Goal: Share content: Share content

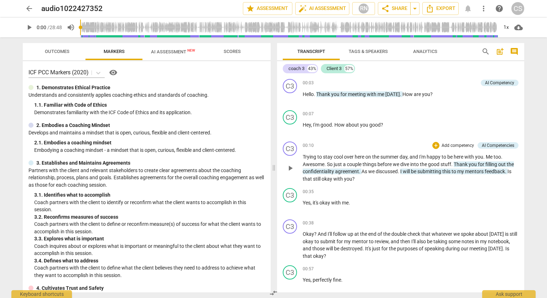
click at [462, 145] on p "Add competency" at bounding box center [458, 146] width 34 height 6
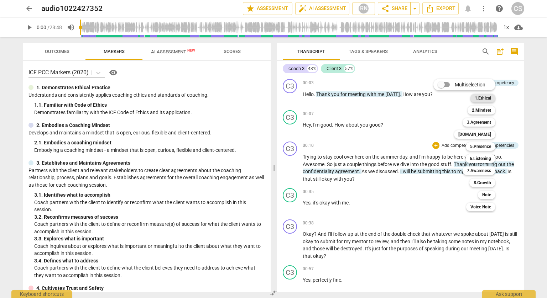
click at [492, 100] on div "1.Ethical" at bounding box center [482, 98] width 25 height 9
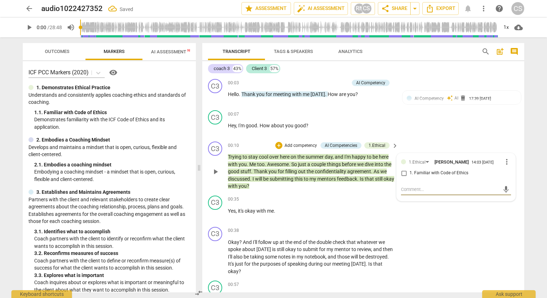
click at [401, 176] on input "1. Familiar with Code of Ethics" at bounding box center [403, 173] width 11 height 9
checkbox input "true"
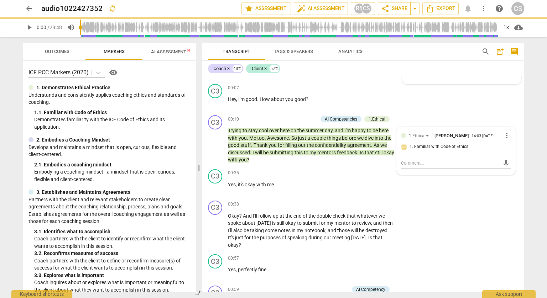
scroll to position [28, 0]
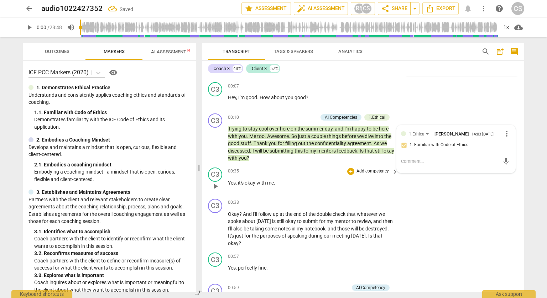
click at [340, 188] on div "00:35 + Add competency keyboard_arrow_right Yes , it's okay with me ." at bounding box center [313, 181] width 171 height 26
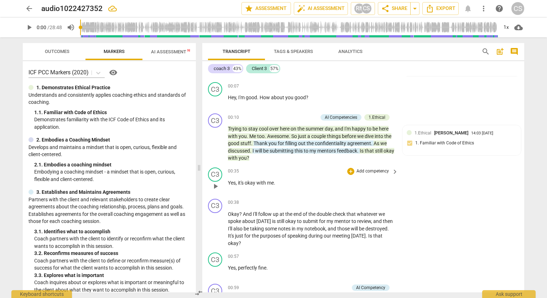
click at [306, 169] on div "00:35 + Add competency keyboard_arrow_right" at bounding box center [313, 172] width 171 height 8
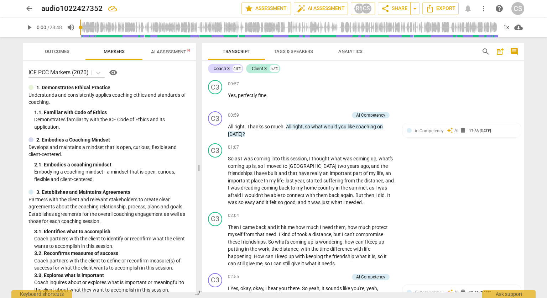
scroll to position [202, 0]
click at [335, 115] on p "Add competency" at bounding box center [332, 115] width 34 height 6
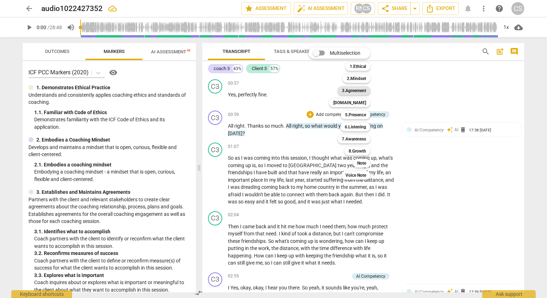
click at [355, 90] on b "3.Agreement" at bounding box center [354, 91] width 24 height 9
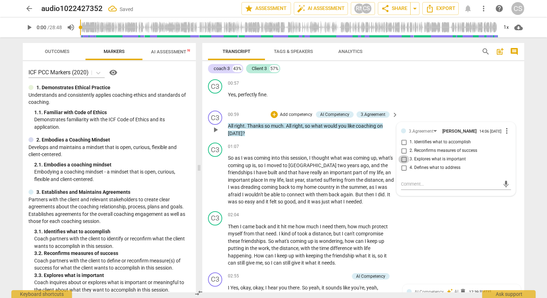
click at [401, 158] on input "3. Explores what is important" at bounding box center [403, 159] width 11 height 9
checkbox input "true"
click at [463, 209] on div "C3 play_arrow pause 02:04 + Add competency keyboard_arrow_right Then I came bac…" at bounding box center [363, 239] width 322 height 61
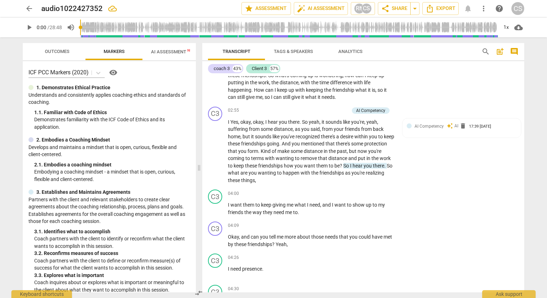
scroll to position [368, 0]
click at [336, 109] on p "Add competency" at bounding box center [332, 111] width 34 height 6
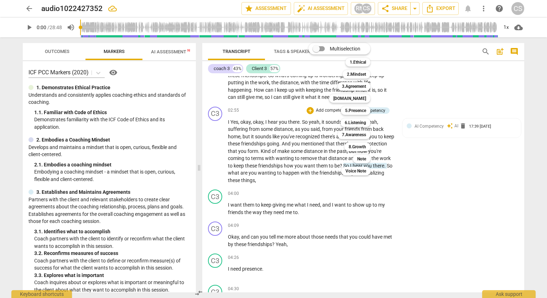
click at [420, 192] on div at bounding box center [273, 149] width 547 height 298
click at [341, 108] on p "Add competency" at bounding box center [332, 111] width 34 height 6
click at [442, 203] on div at bounding box center [273, 149] width 547 height 298
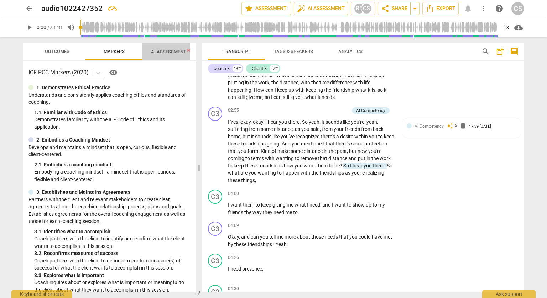
click at [162, 52] on span "AI Assessment New" at bounding box center [173, 51] width 44 height 5
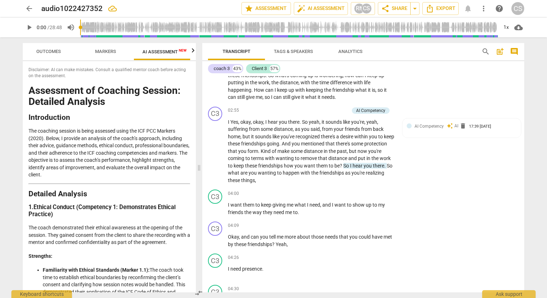
scroll to position [0, 13]
click at [191, 53] on icon "button" at bounding box center [193, 50] width 9 height 9
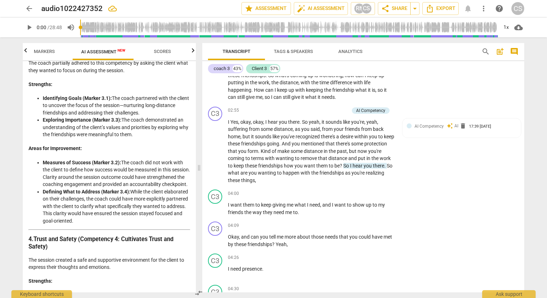
scroll to position [547, 0]
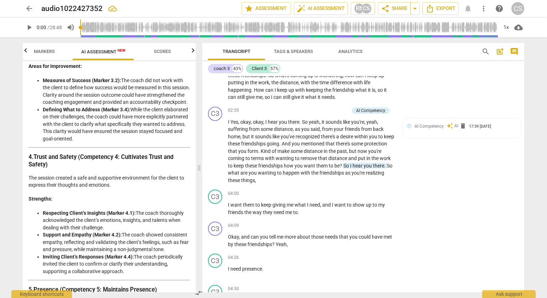
click at [164, 50] on span "Scores" at bounding box center [162, 51] width 17 height 5
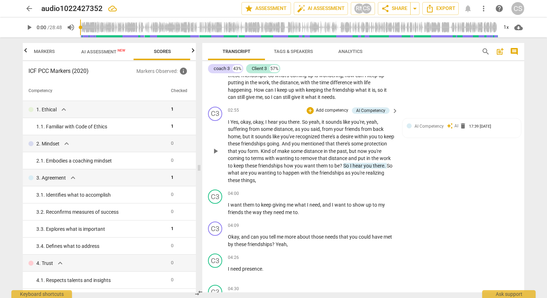
click at [329, 110] on p "Add competency" at bounding box center [332, 111] width 34 height 6
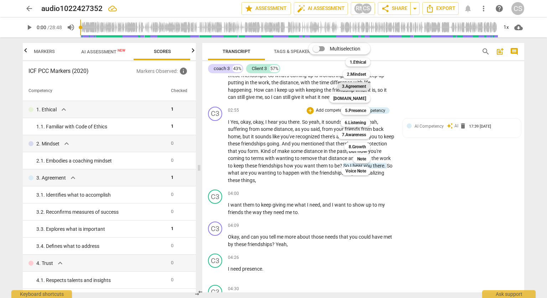
click at [358, 84] on b "3.Agreement" at bounding box center [354, 86] width 24 height 9
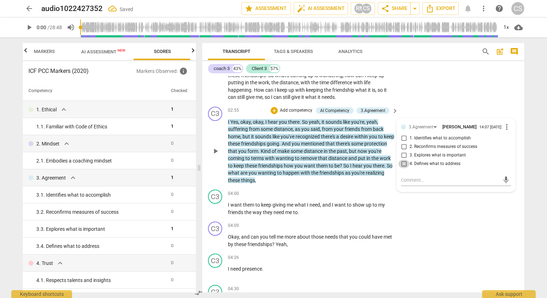
click at [400, 165] on input "4. Defines what to address" at bounding box center [403, 164] width 11 height 9
checkbox input "true"
click at [404, 139] on input "1. Identifies what to accomplish" at bounding box center [403, 138] width 11 height 9
checkbox input "true"
click at [448, 76] on div "coach 3 43% Client 3 57% C3 play_arrow pause 00:03 + Add competency AI Competen…" at bounding box center [363, 176] width 322 height 231
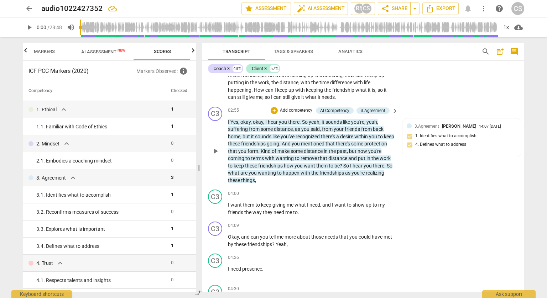
click at [299, 110] on p "Add competency" at bounding box center [296, 111] width 34 height 6
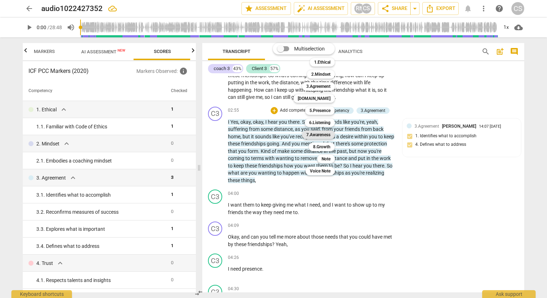
click at [323, 137] on b "7.Awareness" at bounding box center [318, 135] width 24 height 9
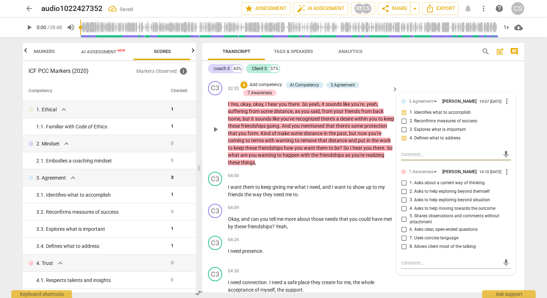
scroll to position [393, 0]
click at [402, 234] on input "6. Asks clear, open-ended questions" at bounding box center [403, 230] width 11 height 9
checkbox input "false"
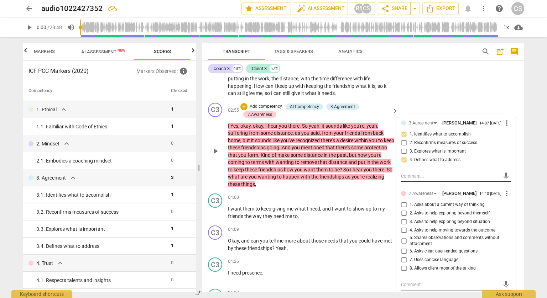
scroll to position [342, 0]
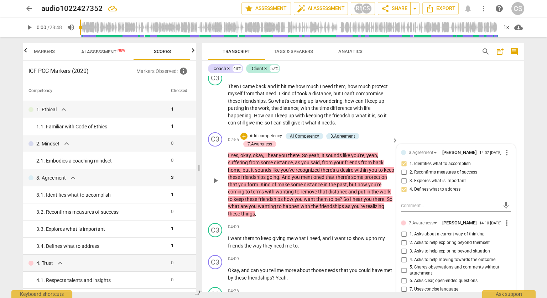
click at [275, 135] on p "Add competency" at bounding box center [266, 136] width 34 height 6
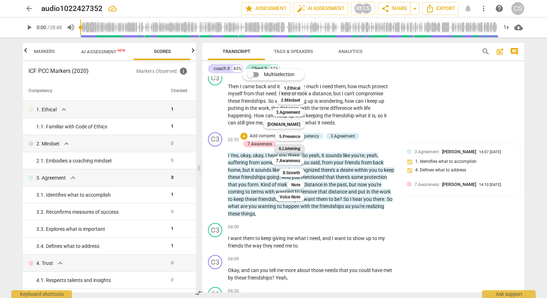
click at [291, 149] on b "6.Listening" at bounding box center [289, 149] width 21 height 9
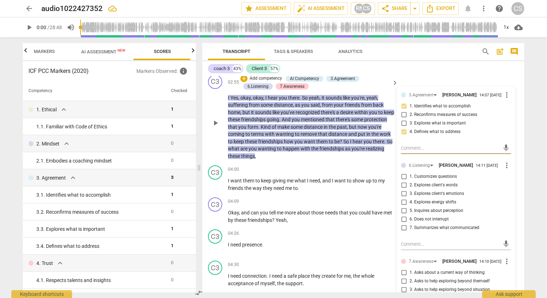
scroll to position [400, 0]
click at [402, 232] on input "7. Summarizes what communicated" at bounding box center [403, 227] width 11 height 9
checkbox input "true"
click at [402, 223] on input "6. Does not interrupt" at bounding box center [403, 219] width 11 height 9
checkbox input "true"
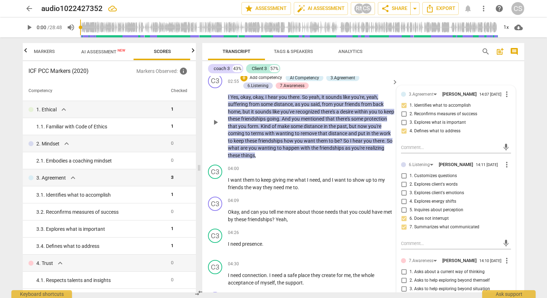
click at [401, 188] on input "2. Explores client's words" at bounding box center [403, 185] width 11 height 9
click at [402, 189] on input "2. Explores client's words" at bounding box center [403, 185] width 11 height 9
click at [402, 186] on input "2. Explores client's words" at bounding box center [403, 185] width 11 height 9
checkbox input "false"
click at [375, 250] on div "04:26 + Add competency keyboard_arrow_right I need presence ." at bounding box center [313, 242] width 171 height 26
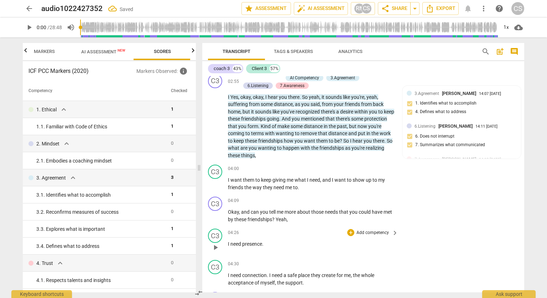
scroll to position [407, 0]
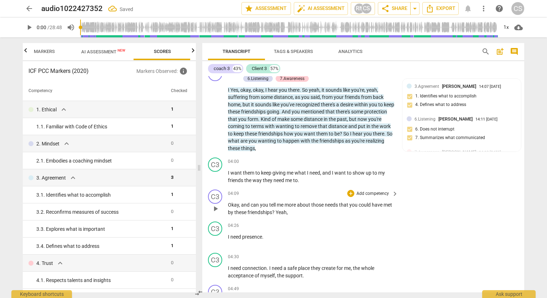
click at [357, 192] on p "Add competency" at bounding box center [373, 194] width 34 height 6
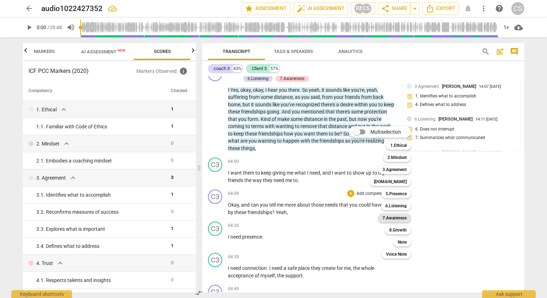
click at [397, 220] on b "7.Awareness" at bounding box center [395, 218] width 24 height 9
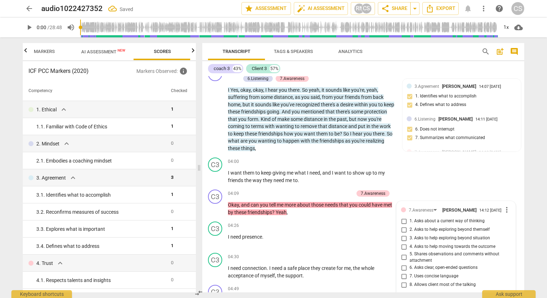
scroll to position [526, 0]
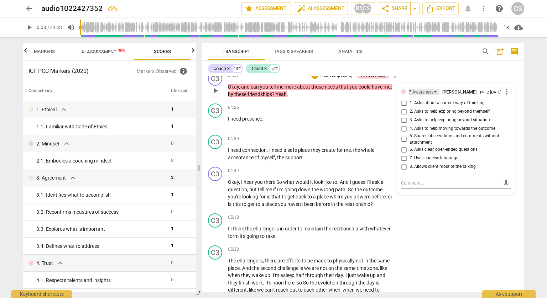
click at [425, 90] on div "7.Awareness" at bounding box center [421, 92] width 25 height 7
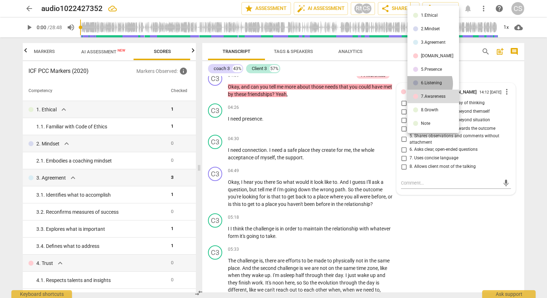
click at [428, 84] on div "6.Listening" at bounding box center [431, 83] width 21 height 4
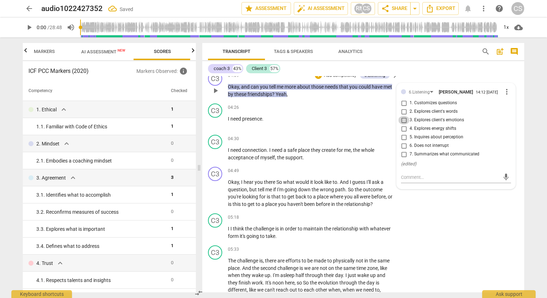
click at [403, 121] on input "3. Explores client's emotions" at bounding box center [403, 120] width 11 height 9
checkbox input "false"
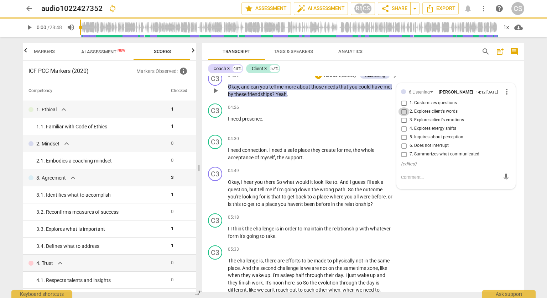
click at [403, 113] on input "2. Explores client's words" at bounding box center [403, 112] width 11 height 9
checkbox input "true"
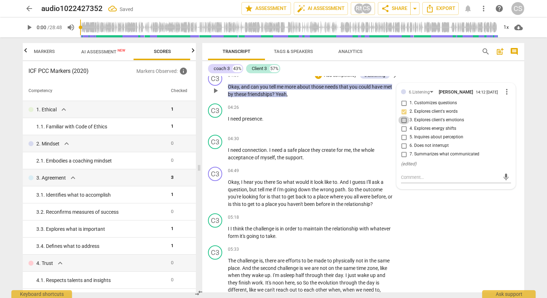
click at [403, 122] on input "3. Explores client's emotions" at bounding box center [403, 120] width 11 height 9
checkbox input "true"
click at [426, 90] on div "6.Listening" at bounding box center [419, 92] width 21 height 7
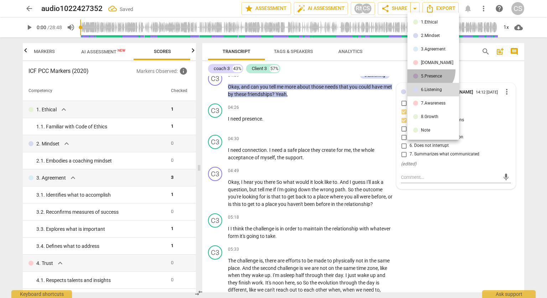
click at [430, 71] on li "5.Presence" at bounding box center [433, 76] width 52 height 14
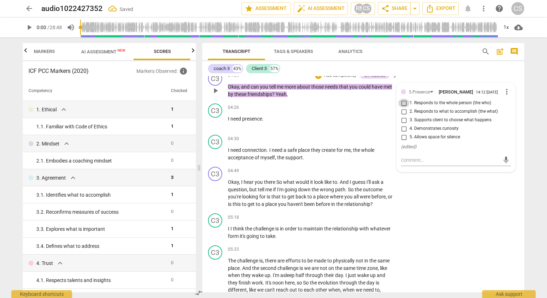
click at [404, 104] on input "1. Responds to the whole person (the who)" at bounding box center [403, 103] width 11 height 9
checkbox input "true"
click at [404, 129] on input "4. Demonstrates curiosity" at bounding box center [403, 129] width 11 height 9
checkbox input "true"
click at [428, 90] on div "5.Presence" at bounding box center [419, 92] width 21 height 7
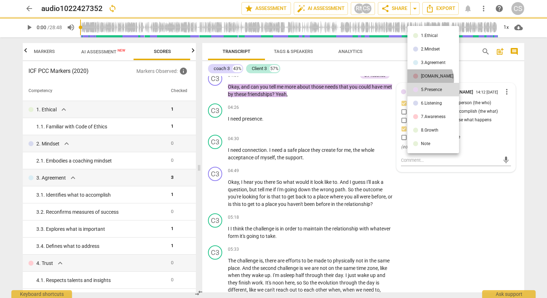
click at [428, 79] on li "[DOMAIN_NAME]" at bounding box center [433, 76] width 52 height 14
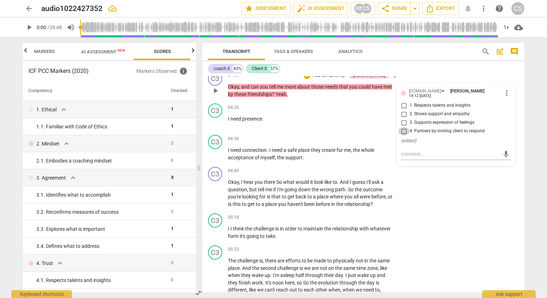
click at [404, 131] on input "4. Partners by inviting client to respond" at bounding box center [403, 131] width 11 height 9
click at [403, 132] on input "4. Partners by inviting client to respond" at bounding box center [403, 131] width 11 height 9
checkbox input "true"
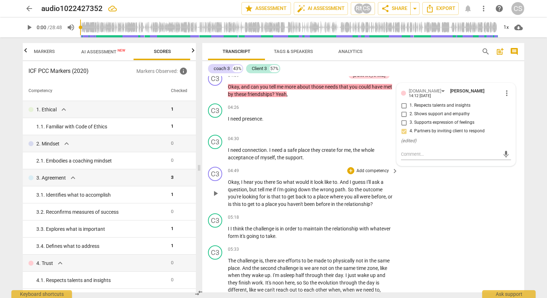
click at [490, 195] on div "C3 play_arrow pause 04:49 + Add competency keyboard_arrow_right Okay , I hear y…" at bounding box center [363, 187] width 322 height 47
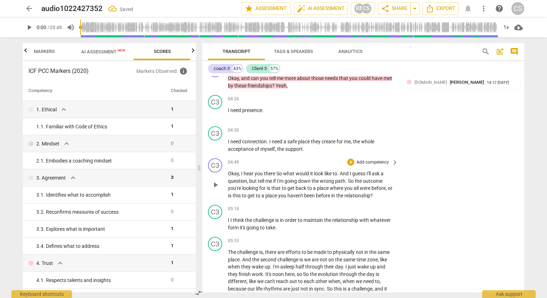
scroll to position [534, 0]
click at [358, 162] on p "Add competency" at bounding box center [373, 163] width 34 height 6
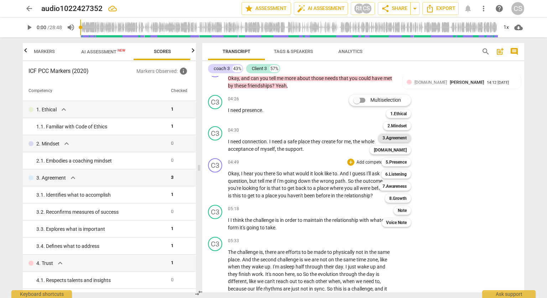
click at [402, 141] on b "3.Agreement" at bounding box center [395, 138] width 24 height 9
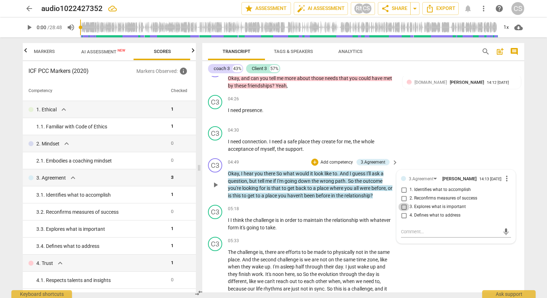
click at [402, 209] on input "3. Explores what is important" at bounding box center [403, 207] width 11 height 9
checkbox input "true"
click at [431, 121] on div "C3 play_arrow pause 04:26 + Add competency keyboard_arrow_right I need presence…" at bounding box center [363, 107] width 322 height 31
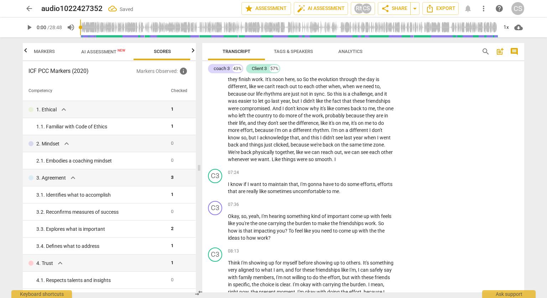
scroll to position [744, 0]
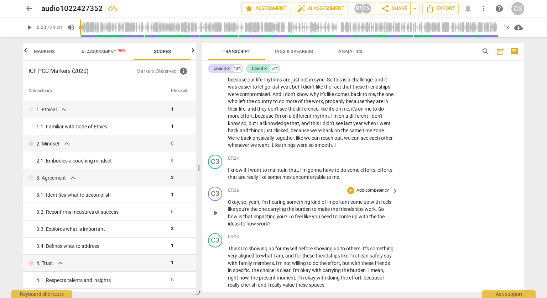
click at [371, 191] on p "Add competency" at bounding box center [373, 191] width 34 height 6
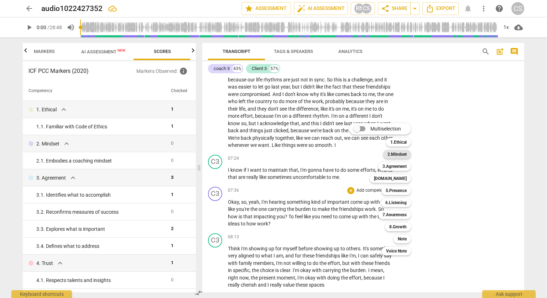
click at [399, 156] on b "2.Mindset" at bounding box center [396, 154] width 19 height 9
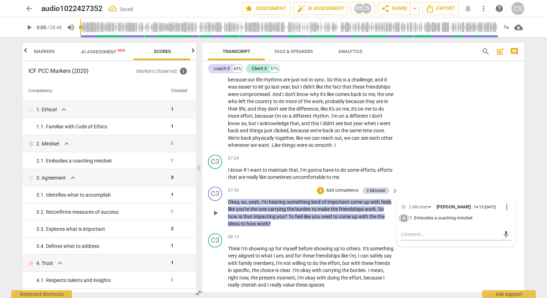
click at [404, 219] on input "1. Embodies a coaching mindset" at bounding box center [403, 218] width 11 height 9
checkbox input "true"
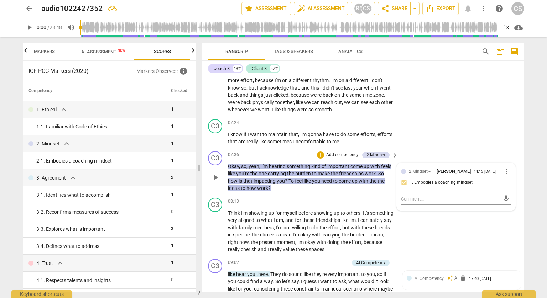
scroll to position [780, 0]
click at [434, 227] on div "C3 play_arrow pause 08:13 + Add competency keyboard_arrow_right Think I'm showi…" at bounding box center [363, 225] width 322 height 61
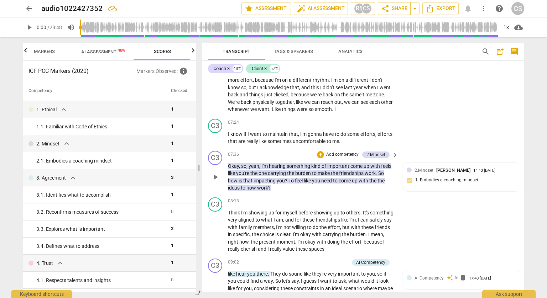
click at [339, 152] on p "Add competency" at bounding box center [343, 155] width 34 height 6
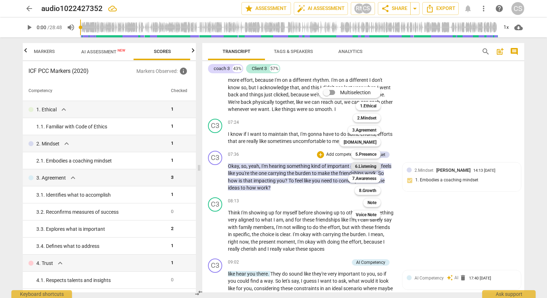
click at [365, 164] on b "6.Listening" at bounding box center [365, 166] width 21 height 9
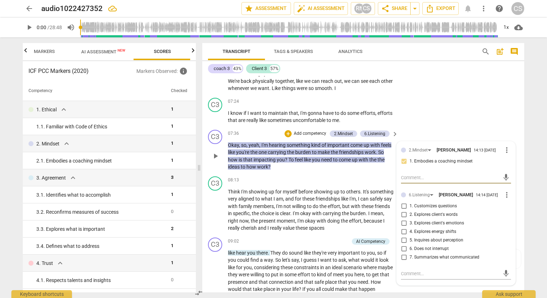
scroll to position [802, 0]
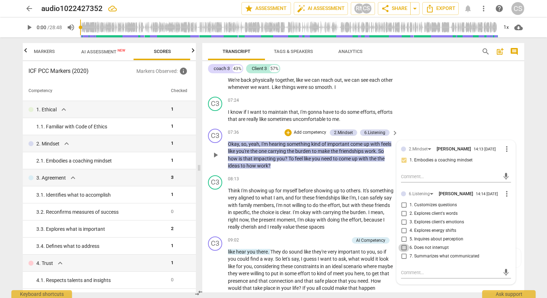
click at [401, 253] on input "6. Does not interrupt" at bounding box center [403, 248] width 11 height 9
checkbox input "true"
click at [403, 225] on input "3. Explores client's emotions" at bounding box center [403, 222] width 11 height 9
checkbox input "true"
click at [472, 104] on div "C3 play_arrow pause 07:24 + Add competency keyboard_arrow_right I know if I wan…" at bounding box center [363, 110] width 322 height 32
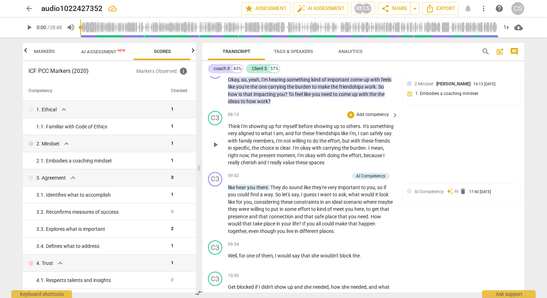
scroll to position [866, 0]
click at [308, 175] on div "+" at bounding box center [310, 176] width 7 height 7
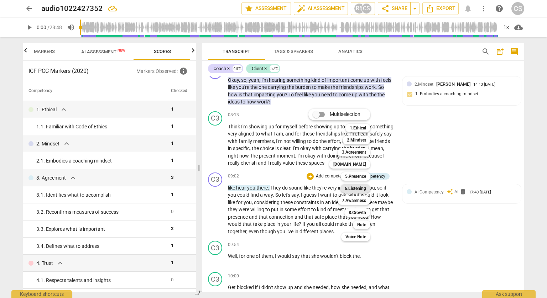
click at [363, 189] on b "6.Listening" at bounding box center [355, 188] width 21 height 9
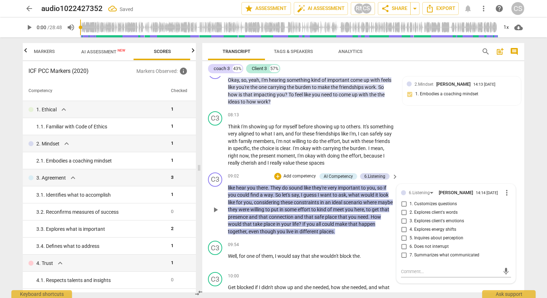
click at [300, 174] on p "Add competency" at bounding box center [300, 176] width 34 height 6
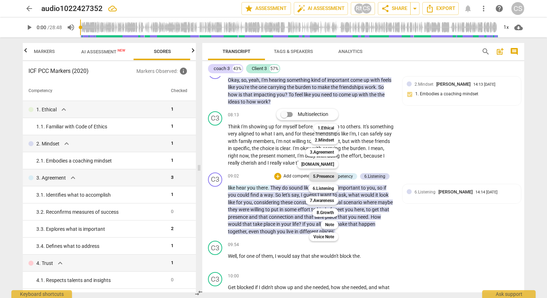
click at [332, 179] on b "5.Presence" at bounding box center [323, 176] width 21 height 9
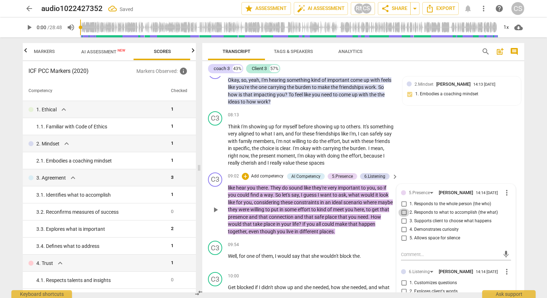
click at [401, 214] on input "2. Responds to what to accomplish (the what)" at bounding box center [403, 213] width 11 height 9
checkbox input "true"
click at [403, 222] on input "3. Supports client to choose what happens" at bounding box center [403, 221] width 11 height 9
checkbox input "true"
click at [403, 230] on input "4. Demonstrates curiosity" at bounding box center [403, 230] width 11 height 9
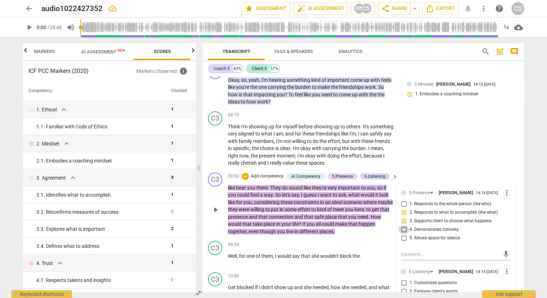
checkbox input "true"
click at [404, 238] on input "5. Allows space for silence" at bounding box center [403, 238] width 11 height 9
checkbox input "true"
click at [480, 142] on div "C3 play_arrow pause 08:13 + Add competency keyboard_arrow_right Think I'm showi…" at bounding box center [363, 139] width 322 height 61
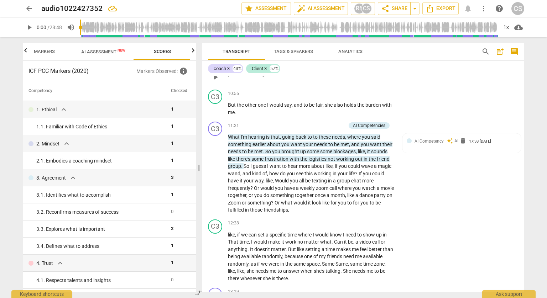
scroll to position [1145, 0]
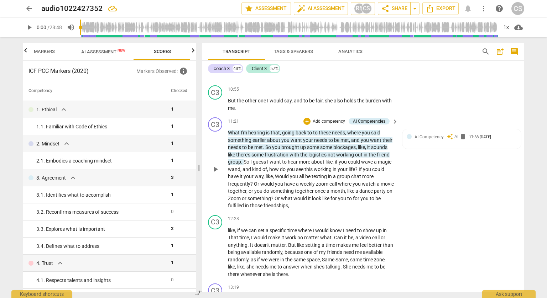
click at [321, 119] on p "Add competency" at bounding box center [329, 122] width 34 height 6
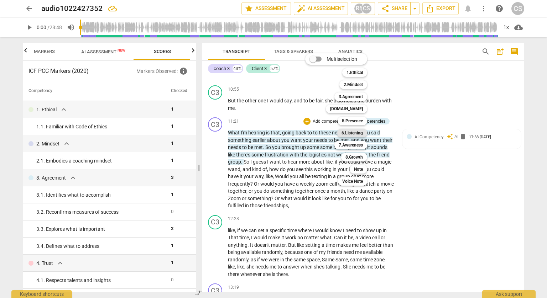
click at [352, 133] on b "6.Listening" at bounding box center [352, 133] width 21 height 9
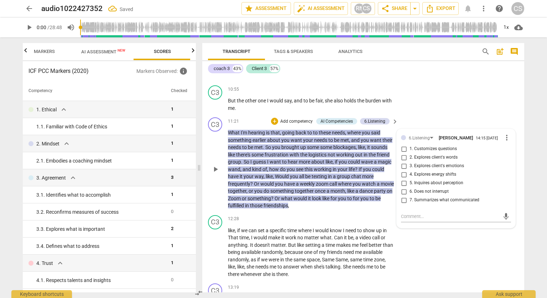
click at [307, 119] on p "Add competency" at bounding box center [297, 122] width 34 height 6
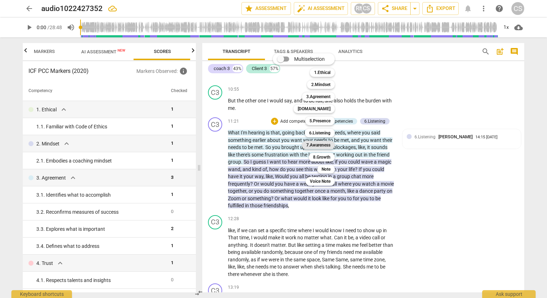
click at [325, 146] on b "7.Awareness" at bounding box center [318, 145] width 24 height 9
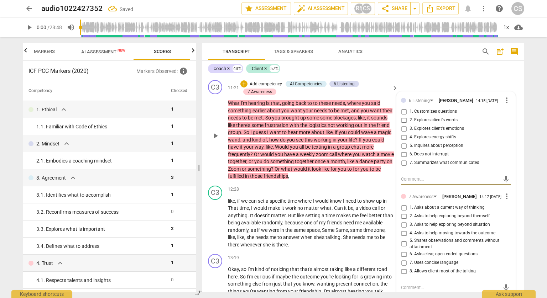
scroll to position [1184, 0]
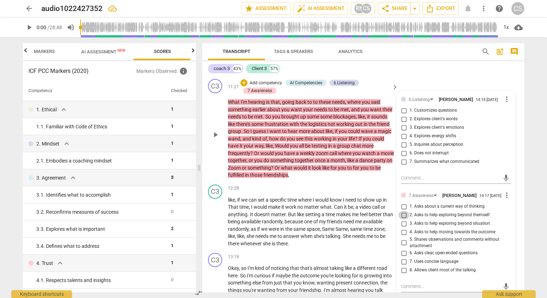
click at [403, 219] on input "2. Asks to help exploring beyond themself" at bounding box center [403, 215] width 11 height 9
checkbox input "true"
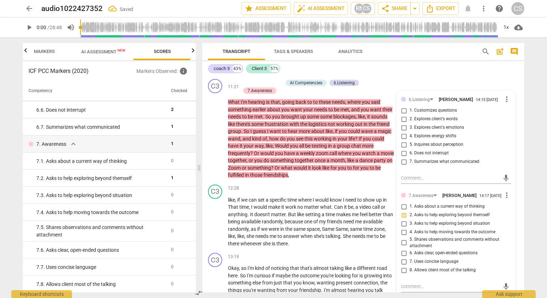
scroll to position [477, 0]
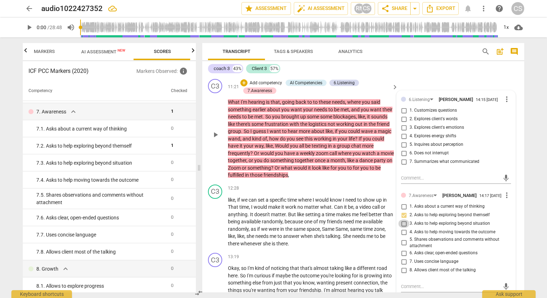
click at [402, 227] on input "3. Asks to help exploring beyond situation" at bounding box center [403, 224] width 11 height 9
checkbox input "true"
click at [372, 178] on div "C3 play_arrow pause 11:21 + Add competency AI Competencies 6.Listening 7.Awaren…" at bounding box center [363, 129] width 322 height 106
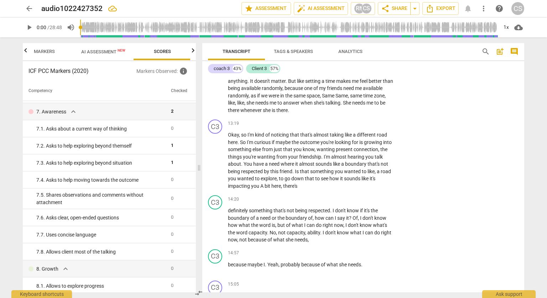
scroll to position [1318, 0]
click at [370, 120] on p "Add competency" at bounding box center [373, 123] width 34 height 6
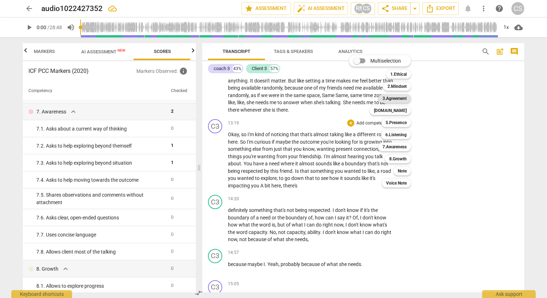
click at [396, 99] on b "3.Agreement" at bounding box center [395, 98] width 24 height 9
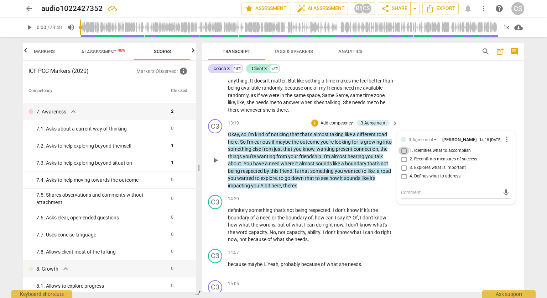
click at [402, 152] on input "1. Identifies what to accomplish" at bounding box center [403, 151] width 11 height 9
checkbox input "true"
click at [403, 178] on input "4. Defines what to address" at bounding box center [403, 176] width 11 height 9
checkbox input "true"
click at [403, 160] on input "2. Reconfirms measures of success" at bounding box center [403, 159] width 11 height 9
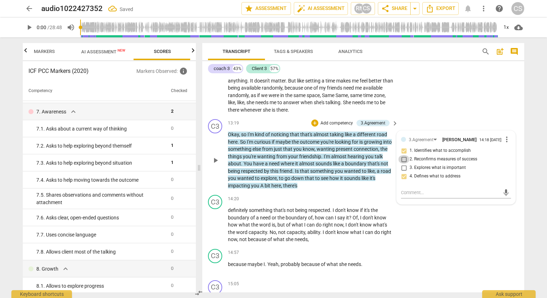
checkbox input "true"
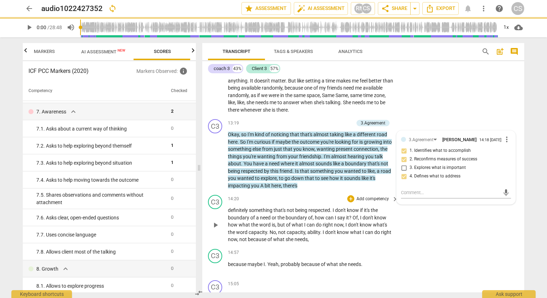
click at [465, 228] on div "C3 play_arrow pause 14:20 + Add competency keyboard_arrow_right definitely some…" at bounding box center [363, 219] width 322 height 54
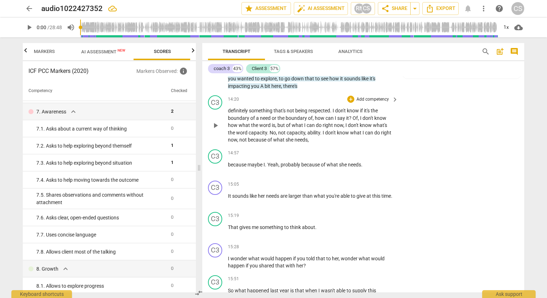
scroll to position [1418, 0]
click at [358, 183] on p "Add competency" at bounding box center [373, 184] width 34 height 6
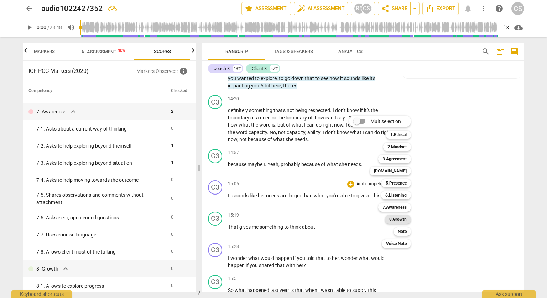
click at [407, 221] on div "8.Growth" at bounding box center [398, 219] width 26 height 9
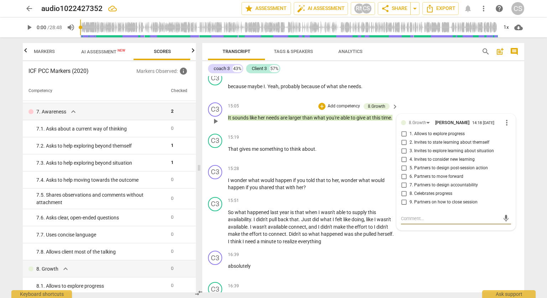
scroll to position [1494, 0]
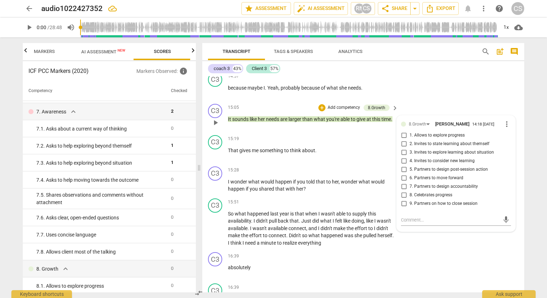
click at [332, 106] on p "Add competency" at bounding box center [344, 108] width 34 height 6
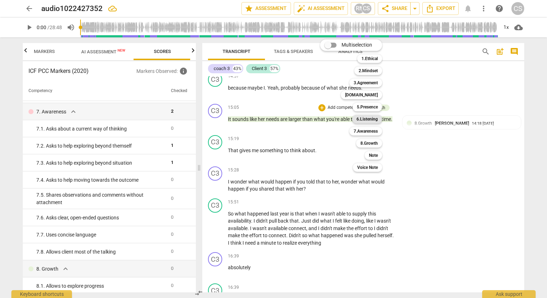
click at [370, 120] on b "6.Listening" at bounding box center [367, 119] width 21 height 9
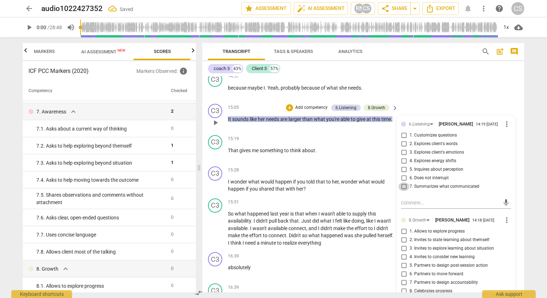
click at [402, 187] on input "7. Summarizes what communicated" at bounding box center [403, 187] width 11 height 9
checkbox input "true"
click at [404, 144] on input "2. Explores client's words" at bounding box center [403, 144] width 11 height 9
checkbox input "true"
click at [325, 161] on div "C3 play_arrow pause 15:19 + Add competency keyboard_arrow_right That gives me s…" at bounding box center [363, 147] width 322 height 31
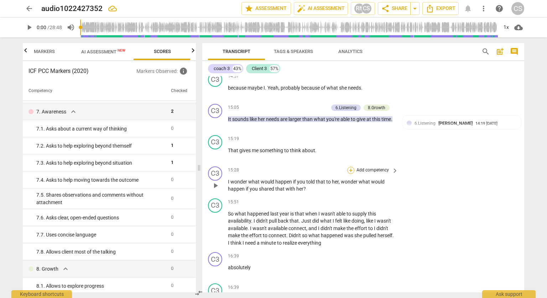
click at [348, 169] on div "+" at bounding box center [350, 170] width 7 height 7
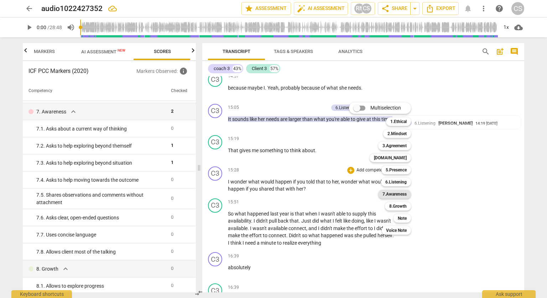
click at [400, 198] on b "7.Awareness" at bounding box center [395, 194] width 24 height 9
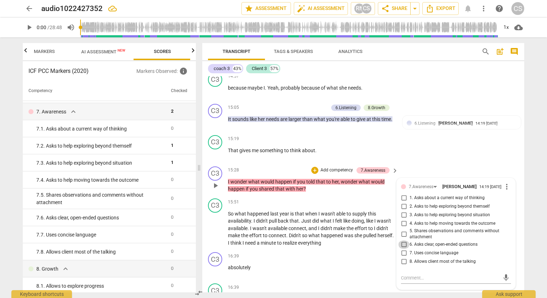
click at [402, 246] on input "6. Asks clear, open-ended questions" at bounding box center [403, 245] width 11 height 9
checkbox input "true"
click at [441, 148] on div "C3 play_arrow pause 15:19 + Add competency keyboard_arrow_right That gives me s…" at bounding box center [363, 147] width 322 height 31
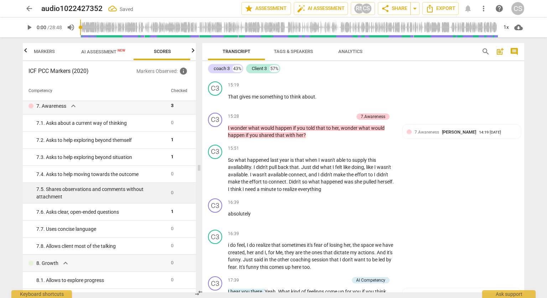
scroll to position [482, 0]
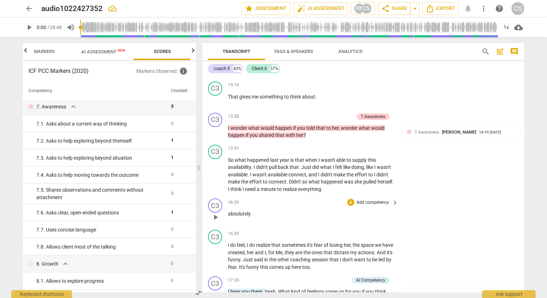
click at [368, 202] on p "Add competency" at bounding box center [373, 203] width 34 height 6
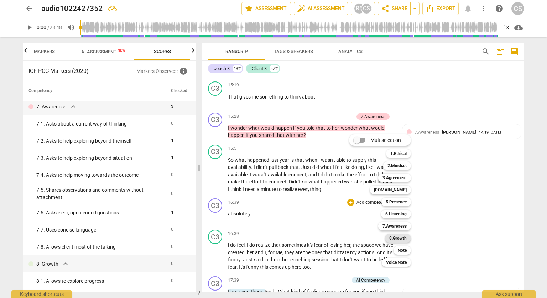
click at [405, 240] on b "8.Growth" at bounding box center [397, 238] width 17 height 9
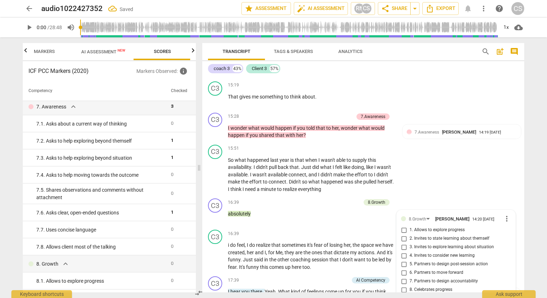
scroll to position [1679, 0]
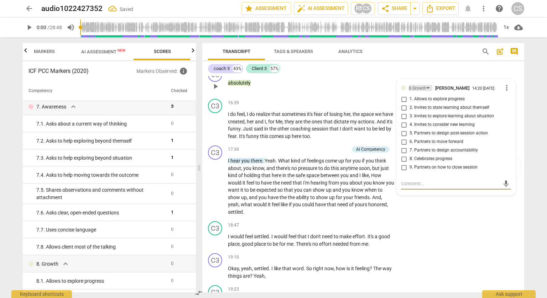
click at [412, 87] on div "8.Growth" at bounding box center [417, 88] width 17 height 7
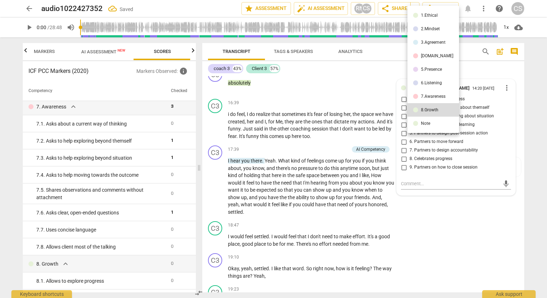
click at [426, 84] on div "6.Listening" at bounding box center [431, 83] width 21 height 4
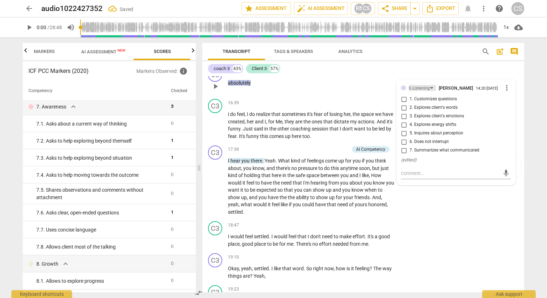
click at [421, 88] on div "6.Listening" at bounding box center [419, 88] width 21 height 7
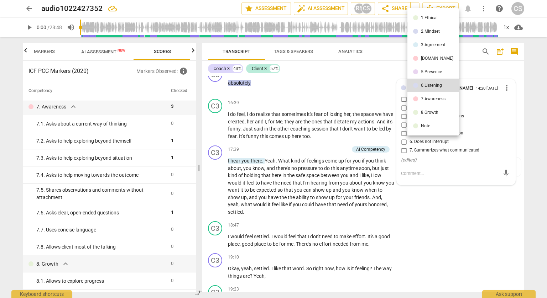
click at [437, 70] on div "5.Presence" at bounding box center [431, 72] width 21 height 4
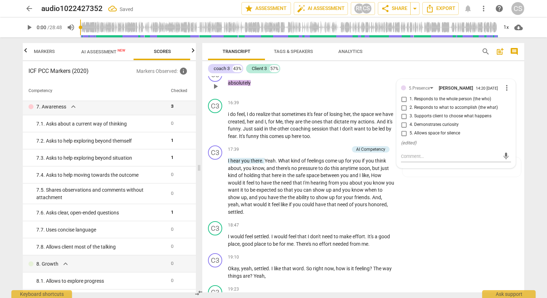
click at [430, 136] on span "5. Allows space for silence" at bounding box center [435, 133] width 51 height 6
click at [410, 136] on input "5. Allows space for silence" at bounding box center [403, 133] width 11 height 9
checkbox input "true"
click at [402, 119] on input "3. Supports client to choose what happens" at bounding box center [403, 116] width 11 height 9
checkbox input "true"
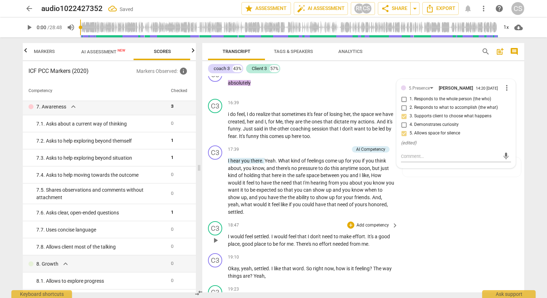
click at [439, 227] on div "C3 play_arrow pause 18:47 + Add competency keyboard_arrow_right I would feel se…" at bounding box center [363, 235] width 322 height 32
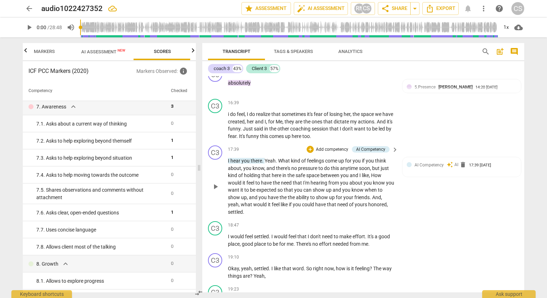
click at [267, 208] on p "I hear you there . Yeah . What kind of feelings come up for you if you think ab…" at bounding box center [311, 186] width 167 height 58
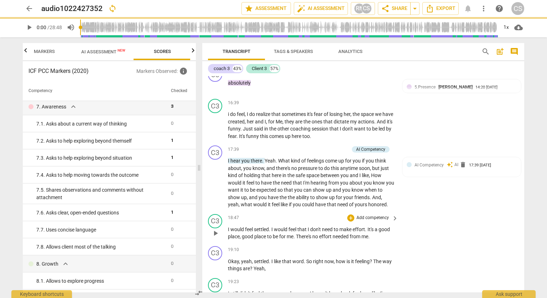
click at [434, 236] on div "C3 play_arrow pause 18:47 + Add competency keyboard_arrow_right I would feel se…" at bounding box center [363, 228] width 322 height 32
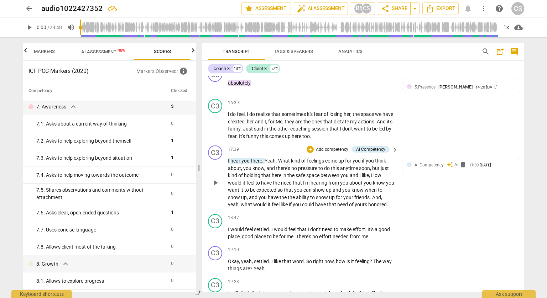
click at [336, 149] on p "Add competency" at bounding box center [332, 150] width 34 height 6
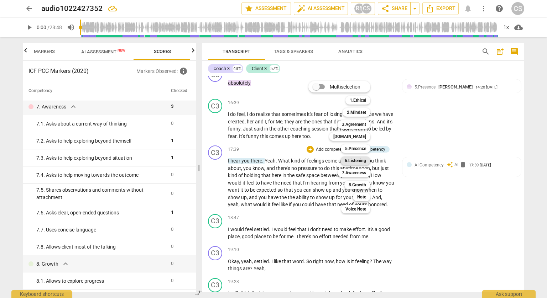
click at [358, 162] on b "6.Listening" at bounding box center [355, 161] width 21 height 9
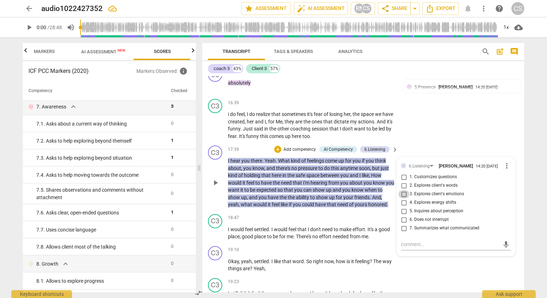
click at [400, 195] on input "3. Explores client's emotions" at bounding box center [403, 194] width 11 height 9
checkbox input "true"
click at [402, 178] on input "1. Customizes questions" at bounding box center [403, 177] width 11 height 9
checkbox input "true"
click at [474, 114] on div "C3 play_arrow pause 16:39 + Add competency keyboard_arrow_right i do feel , I d…" at bounding box center [363, 119] width 322 height 47
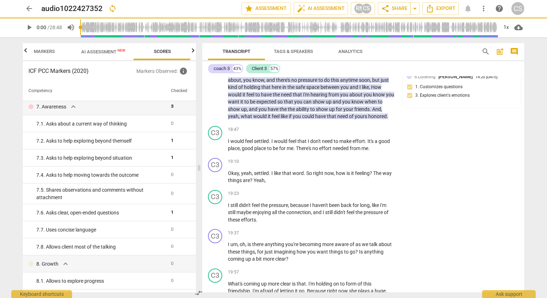
scroll to position [1767, 0]
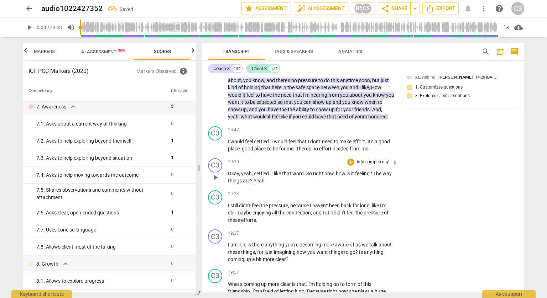
click at [372, 162] on p "Add competency" at bounding box center [373, 162] width 34 height 6
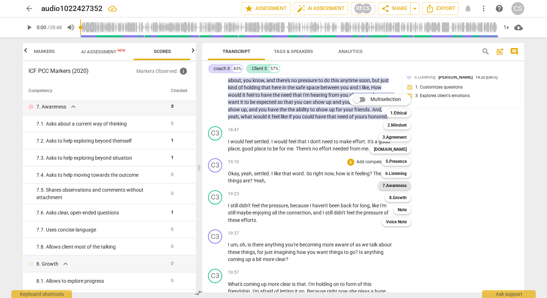
click at [391, 187] on b "7.Awareness" at bounding box center [395, 186] width 24 height 9
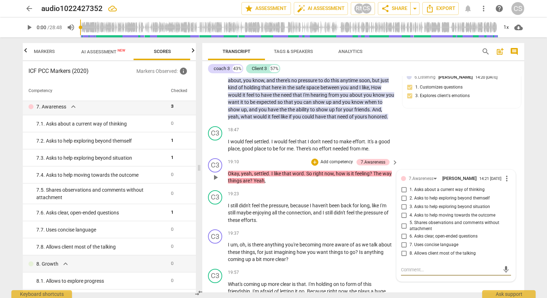
click at [402, 237] on input "6. Asks clear, open-ended questions" at bounding box center [403, 237] width 11 height 9
checkbox input "true"
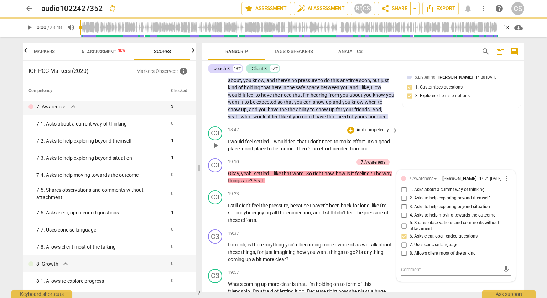
click at [462, 136] on div "C3 play_arrow pause 18:47 + Add competency keyboard_arrow_right I would feel se…" at bounding box center [363, 140] width 322 height 32
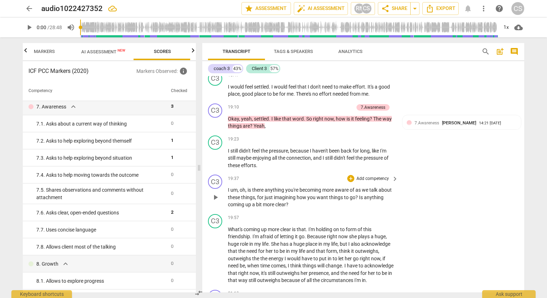
scroll to position [1822, 0]
click at [362, 178] on p "Add competency" at bounding box center [373, 179] width 34 height 6
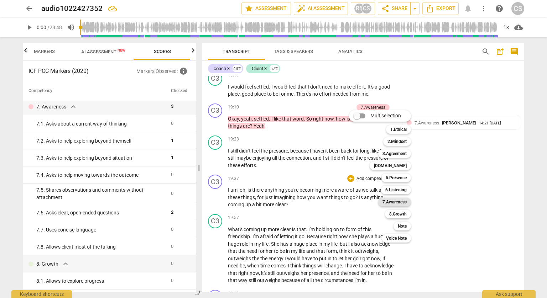
click at [403, 201] on b "7.Awareness" at bounding box center [395, 202] width 24 height 9
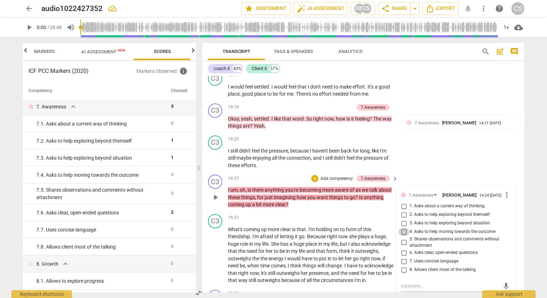
click at [402, 233] on input "4. Asks to help moving towards the outcome" at bounding box center [403, 232] width 11 height 9
checkbox input "true"
click at [442, 168] on div "C3 play_arrow pause 19:23 + Add competency keyboard_arrow_right I still didn't …" at bounding box center [363, 153] width 322 height 40
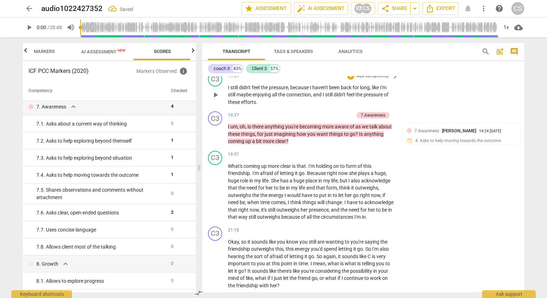
scroll to position [1905, 0]
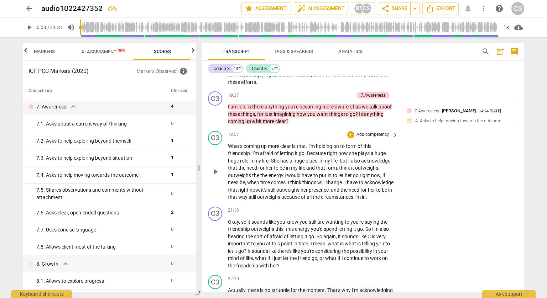
click at [406, 168] on div "C3 play_arrow pause 19:57 + Add competency keyboard_arrow_right What's coming u…" at bounding box center [363, 166] width 322 height 76
click at [424, 92] on div "C3 play_arrow pause 19:37 + Add competency 7.Awareness keyboard_arrow_right I u…" at bounding box center [363, 109] width 322 height 40
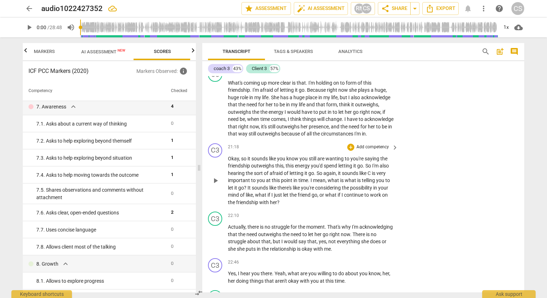
scroll to position [1969, 0]
click at [378, 151] on p "Add competency" at bounding box center [373, 147] width 34 height 6
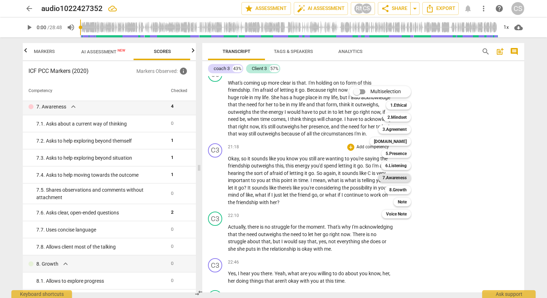
click at [390, 176] on b "7.Awareness" at bounding box center [395, 178] width 24 height 9
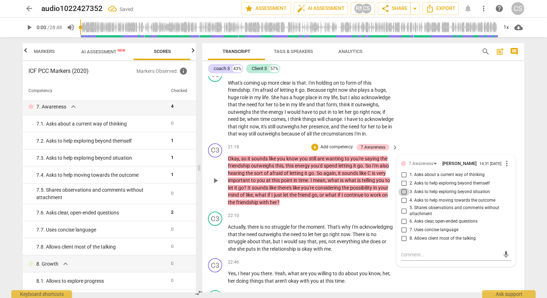
click at [400, 197] on input "3. Asks to help exploring beyond situation" at bounding box center [403, 192] width 11 height 9
checkbox input "true"
click at [452, 141] on div "C3 play_arrow pause 19:57 + Add competency keyboard_arrow_right What's coming u…" at bounding box center [363, 103] width 322 height 76
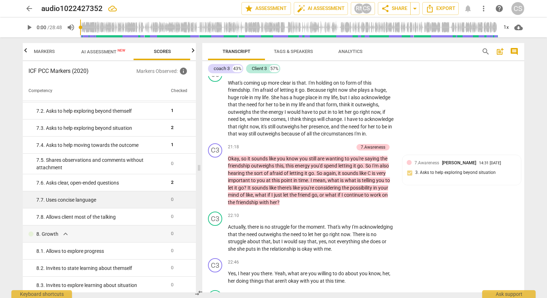
scroll to position [512, 0]
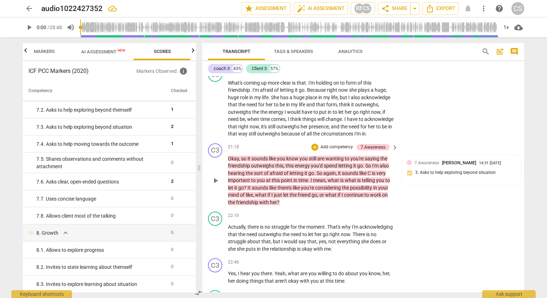
click at [335, 151] on p "Add competency" at bounding box center [337, 147] width 34 height 6
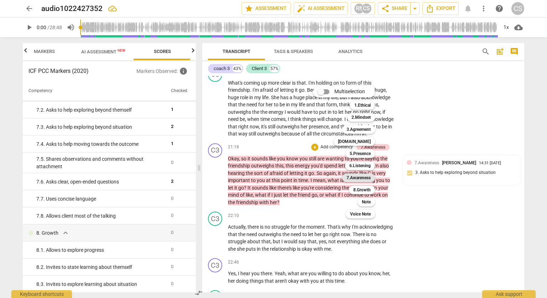
click at [362, 179] on b "7.Awareness" at bounding box center [359, 178] width 24 height 9
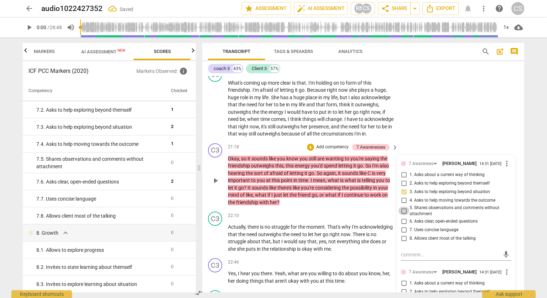
click at [405, 215] on input "5. Shares observations and comments without attachment" at bounding box center [403, 211] width 11 height 9
checkbox input "true"
click at [453, 136] on div "C3 play_arrow pause 19:57 + Add competency keyboard_arrow_right What's coming u…" at bounding box center [363, 103] width 322 height 76
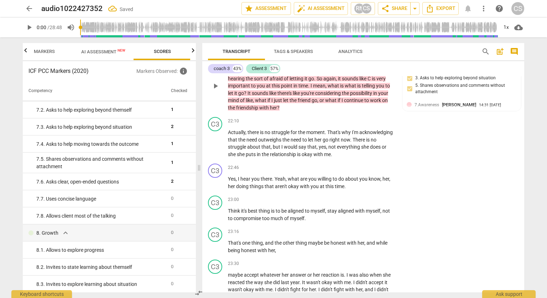
scroll to position [2064, 0]
click at [367, 171] on p "Add competency" at bounding box center [373, 167] width 34 height 6
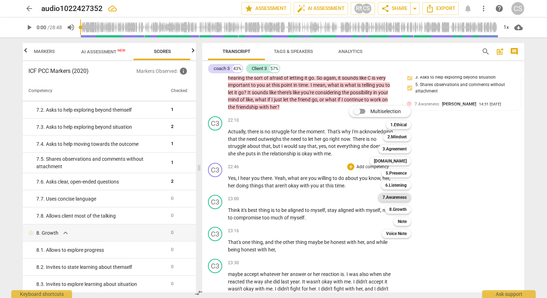
click at [389, 197] on b "7.Awareness" at bounding box center [395, 197] width 24 height 9
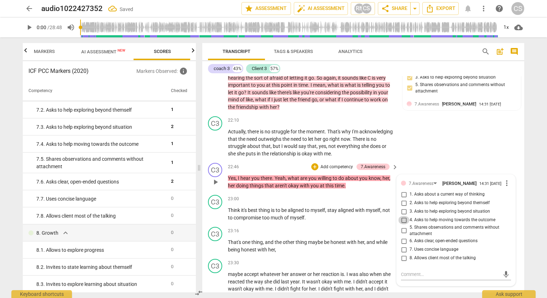
click at [402, 225] on input "4. Asks to help moving towards the outcome" at bounding box center [403, 220] width 11 height 9
checkbox input "true"
click at [405, 246] on input "6. Asks clear, open-ended questions" at bounding box center [403, 241] width 11 height 9
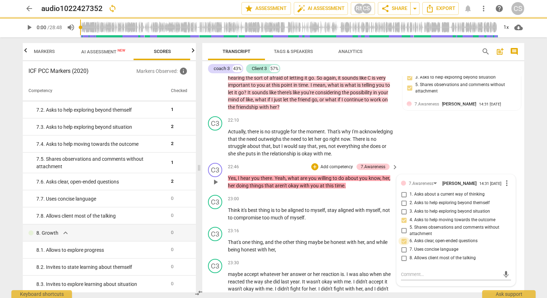
click at [404, 246] on input "6. Asks clear, open-ended questions" at bounding box center [403, 241] width 11 height 9
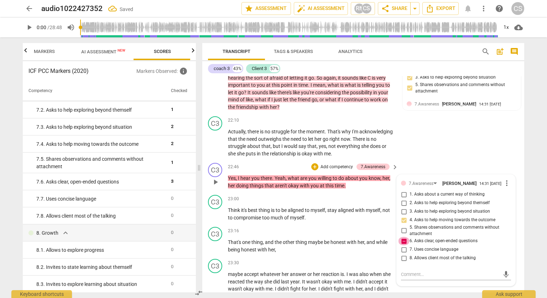
click at [402, 246] on input "6. Asks clear, open-ended questions" at bounding box center [403, 241] width 11 height 9
checkbox input "false"
click at [402, 254] on input "7. Uses concise language" at bounding box center [403, 250] width 11 height 9
checkbox input "true"
click at [467, 151] on div "C3 play_arrow pause 22:10 + Add competency keyboard_arrow_right Actually , ther…" at bounding box center [363, 137] width 322 height 47
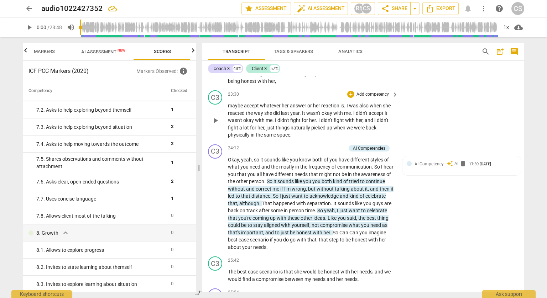
scroll to position [2234, 0]
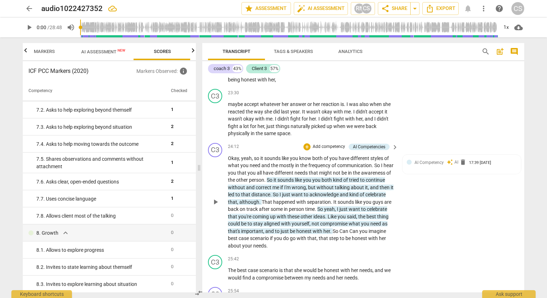
click at [324, 149] on p "Add competency" at bounding box center [329, 147] width 34 height 6
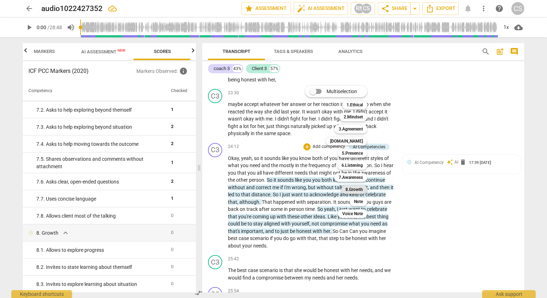
click at [365, 189] on div "8.Growth" at bounding box center [354, 190] width 26 height 9
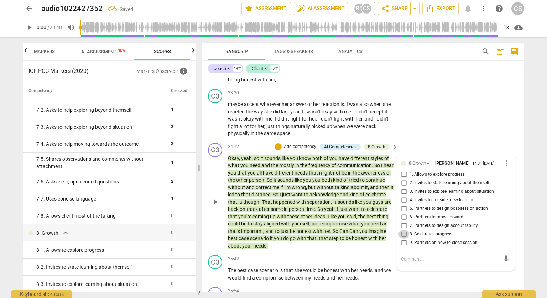
click at [403, 239] on input "8. Celebrates progress" at bounding box center [403, 234] width 11 height 9
checkbox input "true"
click at [402, 222] on input "6. Partners to move forward" at bounding box center [403, 217] width 11 height 9
checkbox input "true"
click at [402, 213] on input "5. Partners to design post-session action" at bounding box center [403, 209] width 11 height 9
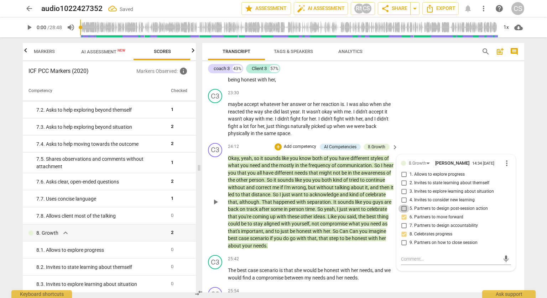
checkbox input "true"
click at [404, 196] on input "3. Invites to explore learning about situation" at bounding box center [403, 192] width 11 height 9
checkbox input "true"
click at [445, 140] on div "C3 play_arrow pause 23:30 + Add competency keyboard_arrow_right maybe accept wh…" at bounding box center [363, 113] width 322 height 54
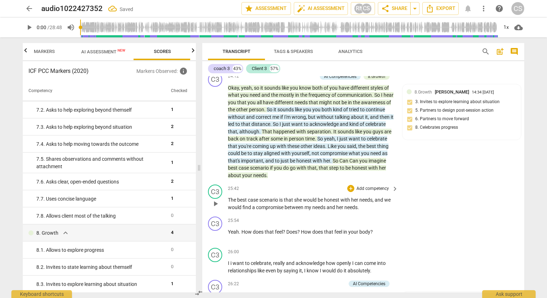
scroll to position [2306, 0]
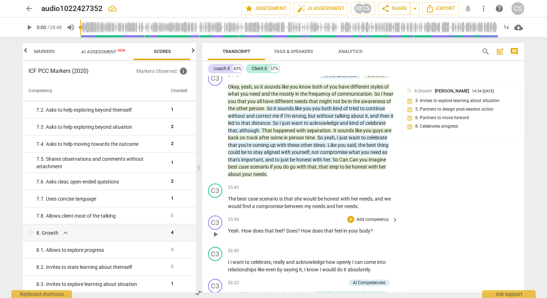
click at [372, 223] on p "Add competency" at bounding box center [373, 220] width 34 height 6
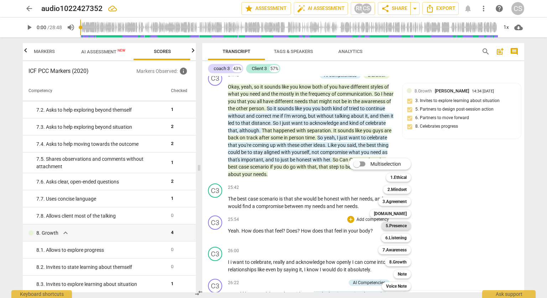
click at [402, 227] on b "5.Presence" at bounding box center [396, 226] width 21 height 9
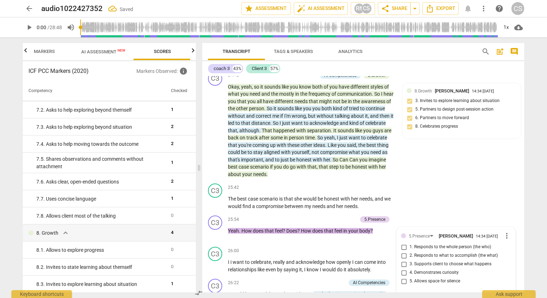
scroll to position [2427, 0]
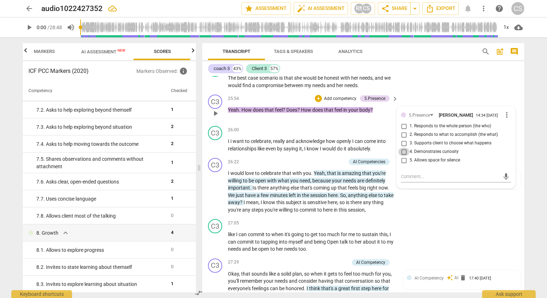
click at [401, 156] on input "4. Demonstrates curiosity" at bounding box center [403, 152] width 11 height 9
checkbox input "true"
click at [403, 131] on input "1. Responds to the whole person (the who)" at bounding box center [403, 126] width 11 height 9
checkbox input "true"
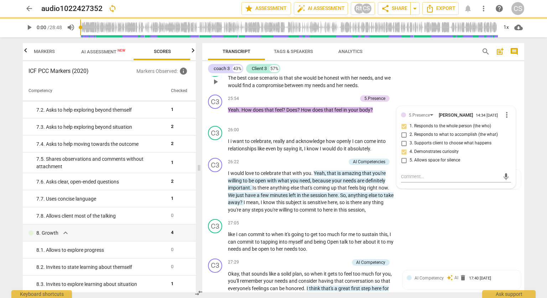
click at [467, 92] on div "C3 play_arrow pause 25:42 + Add competency keyboard_arrow_right The best case s…" at bounding box center [363, 76] width 322 height 32
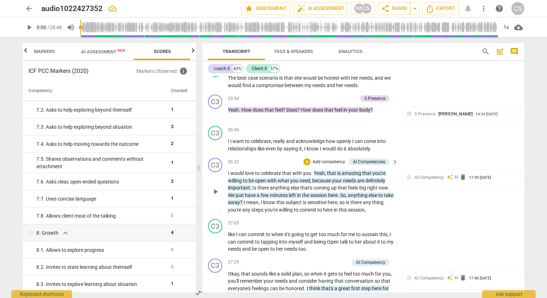
click at [339, 166] on p "Add competency" at bounding box center [329, 162] width 34 height 6
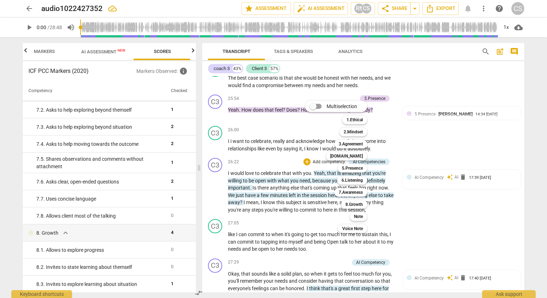
click at [426, 246] on div at bounding box center [273, 149] width 547 height 298
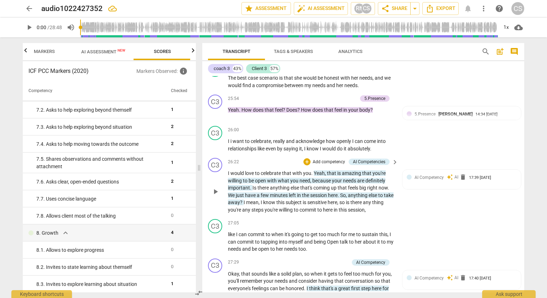
click at [317, 166] on p "Add competency" at bounding box center [329, 162] width 34 height 6
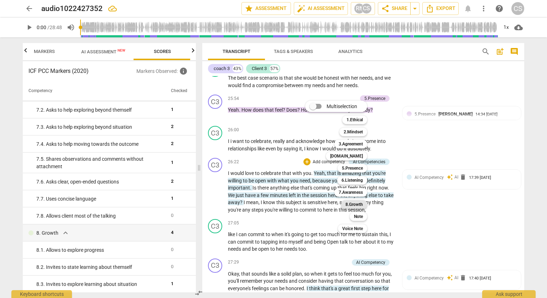
click at [359, 205] on b "8.Growth" at bounding box center [353, 205] width 17 height 9
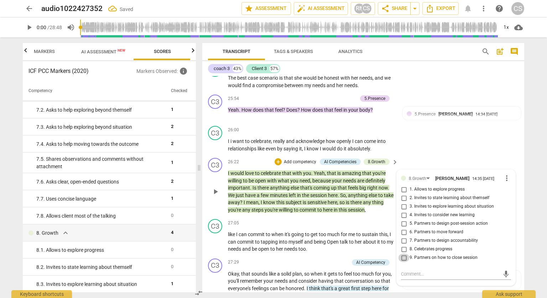
click at [400, 262] on input "9. Partners on how to close session" at bounding box center [403, 258] width 11 height 9
checkbox input "true"
click at [401, 254] on input "8. Celebrates progress" at bounding box center [403, 249] width 11 height 9
checkbox input "true"
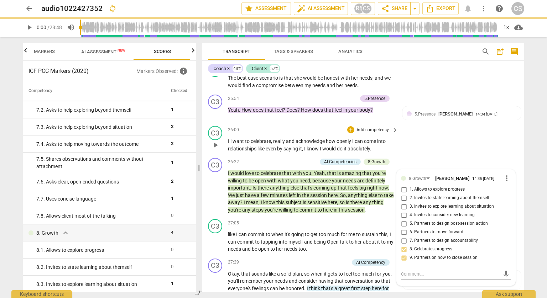
click at [466, 155] on div "C3 play_arrow pause 26:00 + Add competency keyboard_arrow_right I i want to cel…" at bounding box center [363, 139] width 322 height 32
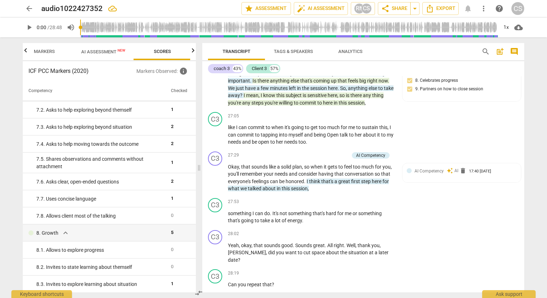
scroll to position [2535, 0]
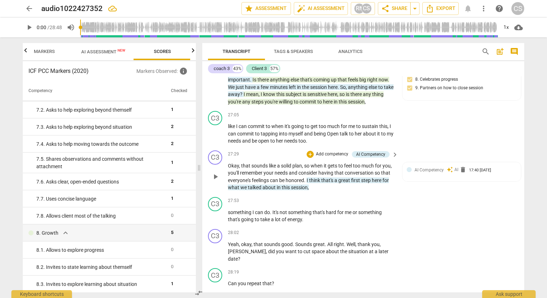
click at [340, 158] on p "Add competency" at bounding box center [332, 154] width 34 height 6
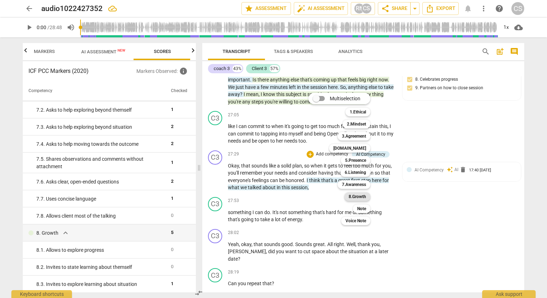
click at [353, 200] on b "8.Growth" at bounding box center [357, 197] width 17 height 9
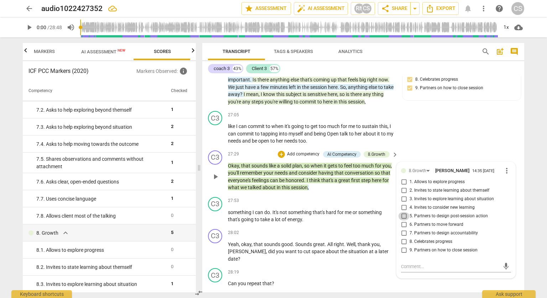
click at [401, 221] on input "5. Partners to design post-session action" at bounding box center [403, 216] width 11 height 9
checkbox input "true"
click at [432, 116] on div "C3 play_arrow pause 27:05 + Add competency keyboard_arrow_right like I can comm…" at bounding box center [363, 128] width 322 height 40
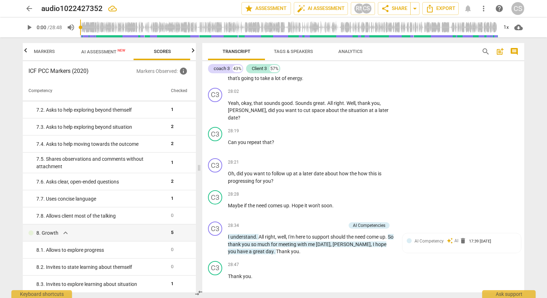
scroll to position [2697, 0]
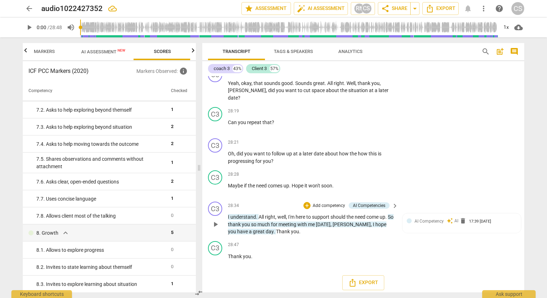
click at [327, 204] on p "Add competency" at bounding box center [329, 206] width 34 height 6
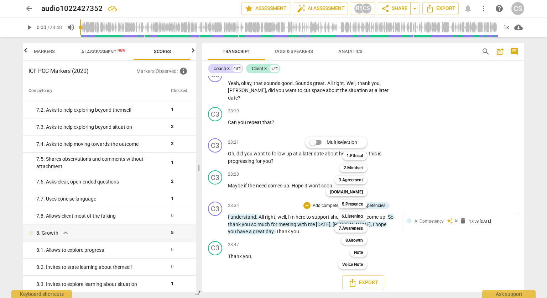
click at [438, 162] on div at bounding box center [273, 149] width 547 height 298
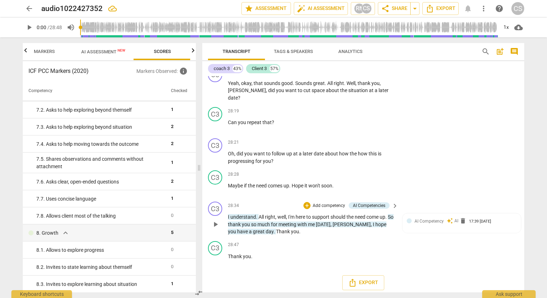
click at [333, 203] on p "Add competency" at bounding box center [329, 206] width 34 height 6
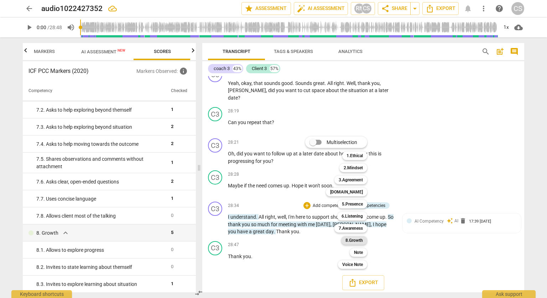
click at [351, 244] on b "8.Growth" at bounding box center [353, 240] width 17 height 9
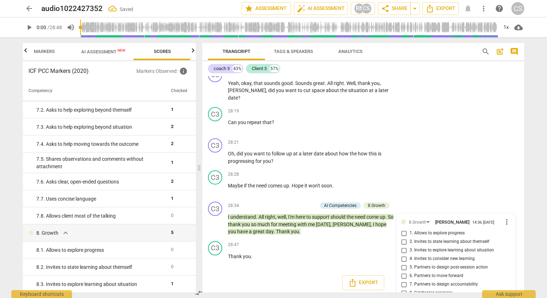
scroll to position [2734, 0]
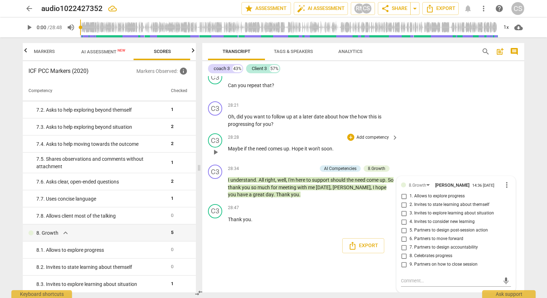
click at [448, 146] on div "C3 play_arrow pause 28:28 + Add competency keyboard_arrow_right Maybe if the ne…" at bounding box center [363, 146] width 322 height 31
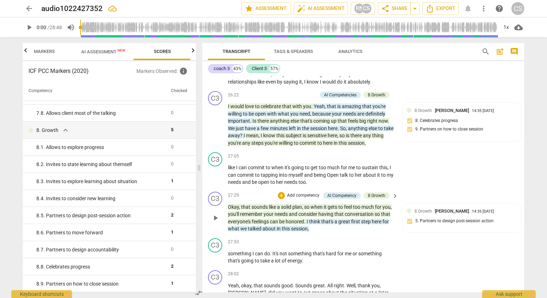
scroll to position [2494, 0]
click at [304, 99] on p "Add competency" at bounding box center [300, 95] width 34 height 6
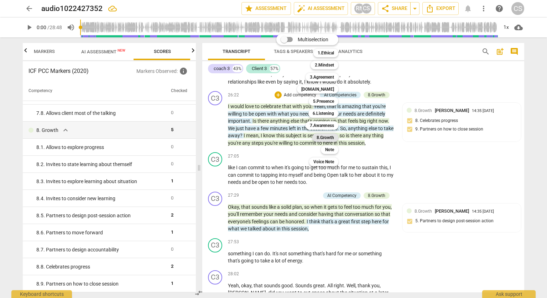
click at [333, 137] on b "8.Growth" at bounding box center [325, 138] width 17 height 9
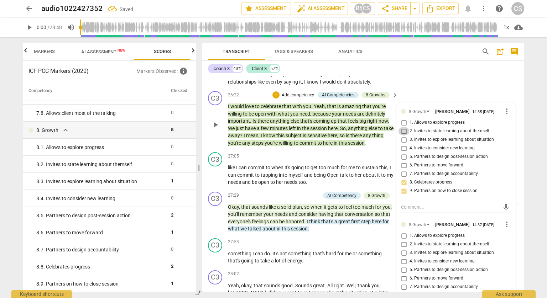
click at [402, 136] on input "2. Invites to state learning about themself" at bounding box center [403, 131] width 11 height 9
checkbox input "true"
click at [463, 97] on div "C3 play_arrow pause 26:22 + Add competency AI Competencies 8.Growths keyboard_a…" at bounding box center [363, 118] width 322 height 61
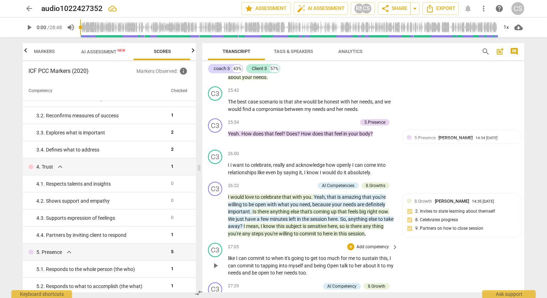
scroll to position [2394, 0]
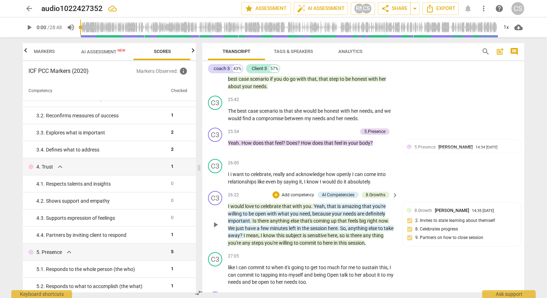
click at [298, 198] on p "Add competency" at bounding box center [298, 195] width 34 height 6
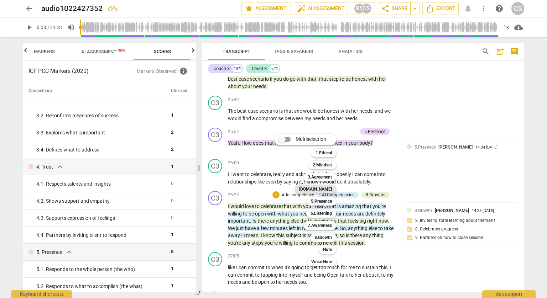
click at [330, 189] on b "[DOMAIN_NAME]" at bounding box center [315, 189] width 33 height 9
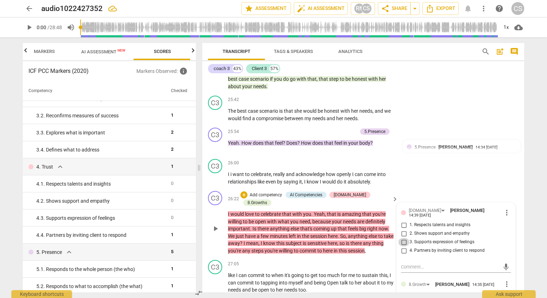
click at [402, 247] on input "3. Supports expression of feelings" at bounding box center [403, 242] width 11 height 9
checkbox input "true"
click at [402, 238] on input "2. Shows support and empathy" at bounding box center [403, 234] width 11 height 9
checkbox input "true"
click at [456, 188] on div "C3 play_arrow pause 26:00 + Add competency keyboard_arrow_right I i want to cel…" at bounding box center [363, 172] width 322 height 32
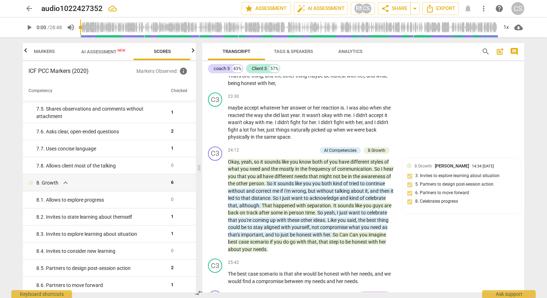
scroll to position [615, 0]
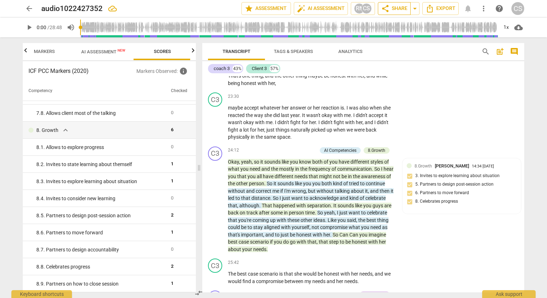
click at [403, 5] on span "share Share" at bounding box center [394, 8] width 26 height 9
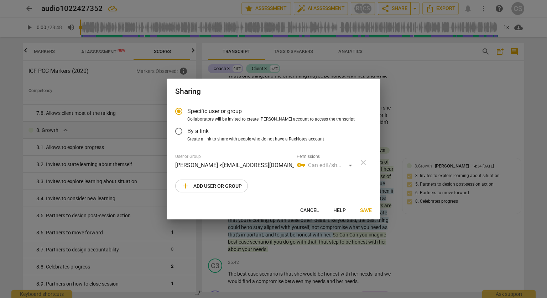
radio input "false"
click at [181, 131] on input "By a link" at bounding box center [178, 131] width 17 height 17
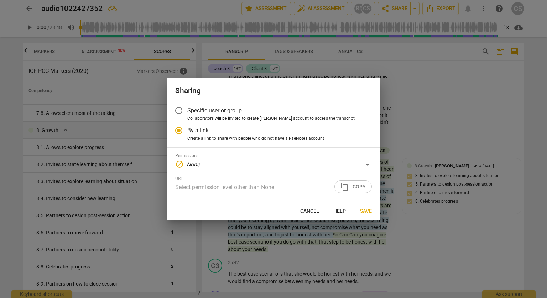
click at [345, 173] on div "Permissions block None URL Select permission level other than None content_copy…" at bounding box center [273, 173] width 197 height 40
click at [348, 168] on div "block None" at bounding box center [273, 164] width 197 height 11
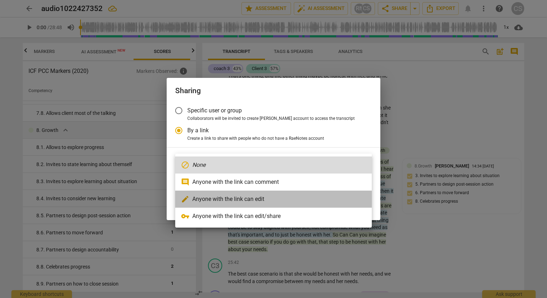
click at [300, 199] on li "edit Anyone with the link can edit" at bounding box center [273, 199] width 197 height 17
radio input "false"
type input "[URL][DOMAIN_NAME]"
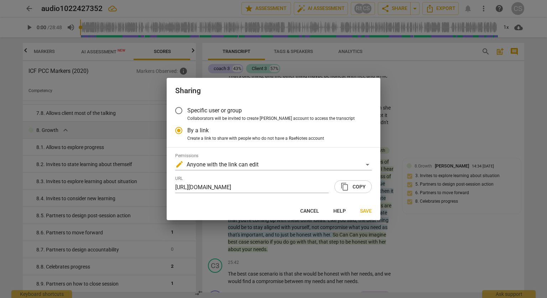
click at [300, 199] on div "Specific user or group Collaborators will be invited to create RaeNotes account…" at bounding box center [274, 152] width 214 height 100
click at [351, 191] on span "content_copy Copy" at bounding box center [352, 187] width 25 height 9
click at [364, 212] on span "Save" at bounding box center [366, 211] width 12 height 7
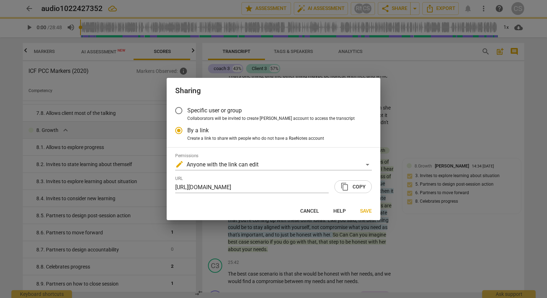
radio input "false"
